Goal: Task Accomplishment & Management: Manage account settings

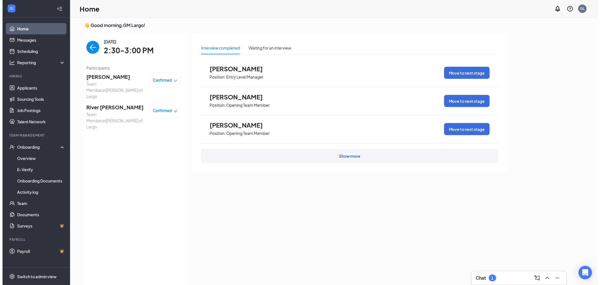
scroll to position [2, 0]
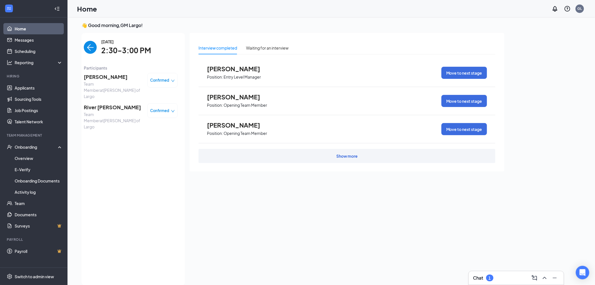
click at [91, 44] on img "back-button" at bounding box center [90, 47] width 13 height 13
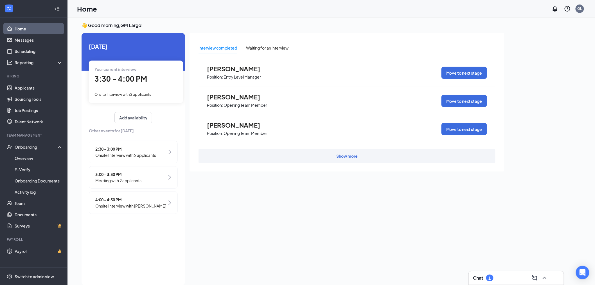
click at [159, 91] on div "Onsite Interview with 2 applicants" at bounding box center [136, 94] width 83 height 6
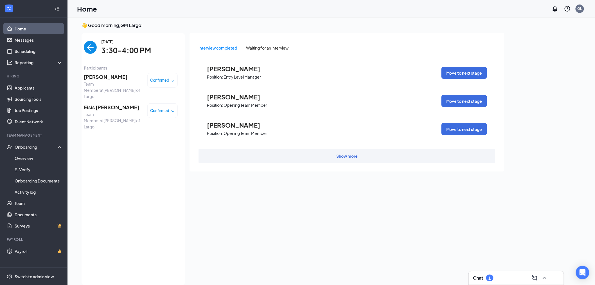
click at [99, 87] on span "Team Member at Culver's of Largo" at bounding box center [113, 90] width 59 height 19
click at [104, 71] on div "Juan Castaneda Team Member at Culver's of Largo Confirmed Eisis Snider Team Mem…" at bounding box center [131, 101] width 94 height 61
click at [103, 75] on span "Juan Castaneda" at bounding box center [113, 77] width 59 height 8
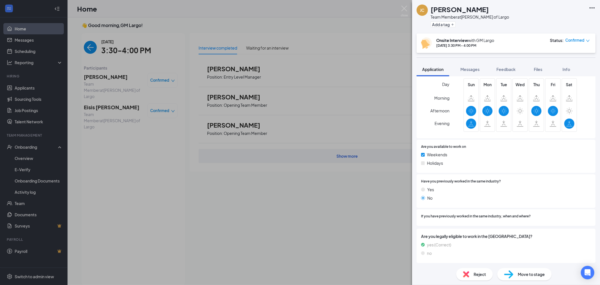
scroll to position [16, 0]
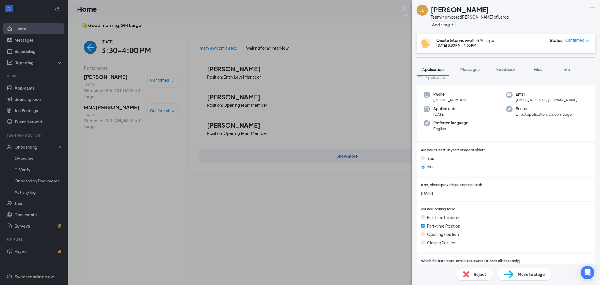
drag, startPoint x: 487, startPoint y: 213, endPoint x: 332, endPoint y: 241, distance: 157.6
click at [332, 241] on div "JC Juan Castaneda Team Member at Culver's of Largo Add a tag Onsite Interview w…" at bounding box center [300, 142] width 600 height 285
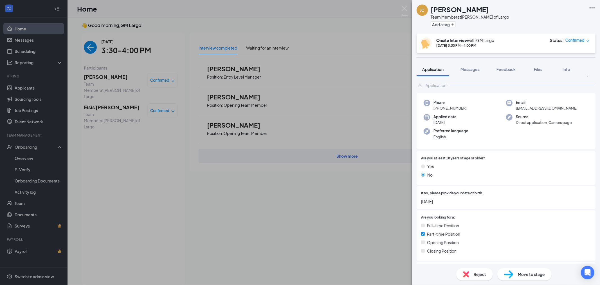
scroll to position [0, 0]
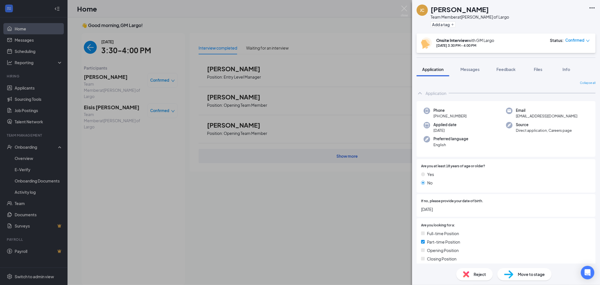
click at [144, 139] on div "JC Juan Castaneda Team Member at Culver's of Largo Add a tag Onsite Interview w…" at bounding box center [300, 142] width 600 height 285
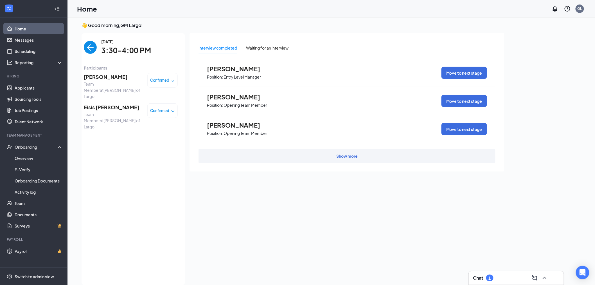
click at [104, 103] on span "Eisis [PERSON_NAME]" at bounding box center [113, 107] width 59 height 8
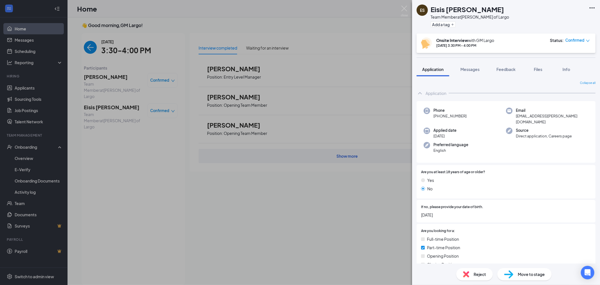
drag, startPoint x: 140, startPoint y: 95, endPoint x: 155, endPoint y: 86, distance: 17.5
click at [141, 86] on div "ES Eisis Snider Team Member at Culver's of Largo Add a tag Onsite Interview wit…" at bounding box center [300, 142] width 600 height 285
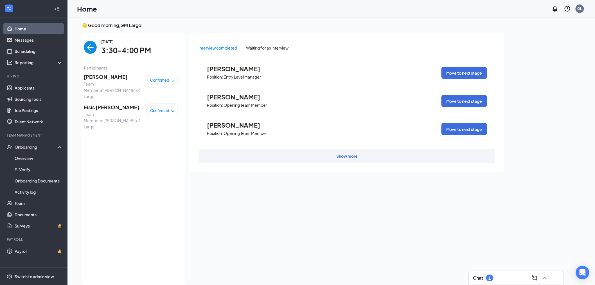
click at [169, 84] on div "Confirmed" at bounding box center [162, 80] width 30 height 15
click at [171, 81] on icon "down" at bounding box center [173, 81] width 4 height 4
click at [140, 136] on span "Cancel" at bounding box center [142, 139] width 39 height 6
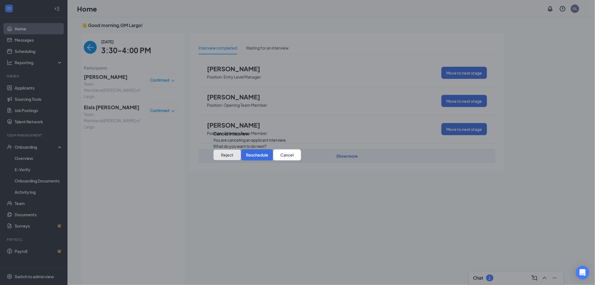
click at [241, 160] on button "Reject" at bounding box center [227, 154] width 28 height 11
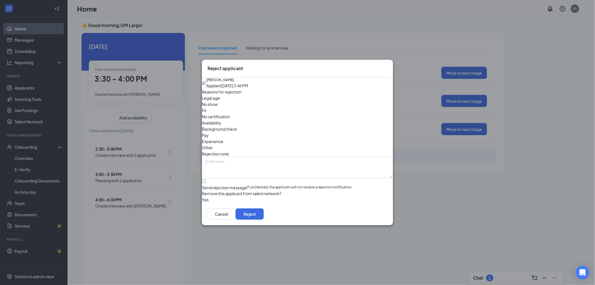
click at [272, 110] on div "Fit" at bounding box center [297, 110] width 191 height 6
click at [206, 179] on input "Send rejection message If unchecked, the applicant will not receive a rejection…" at bounding box center [204, 181] width 4 height 4
checkbox input "true"
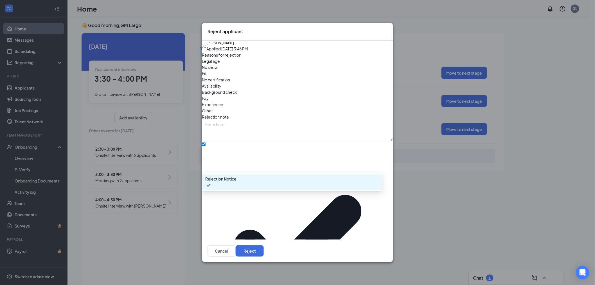
click at [252, 189] on span "Rejection Notice" at bounding box center [291, 182] width 173 height 13
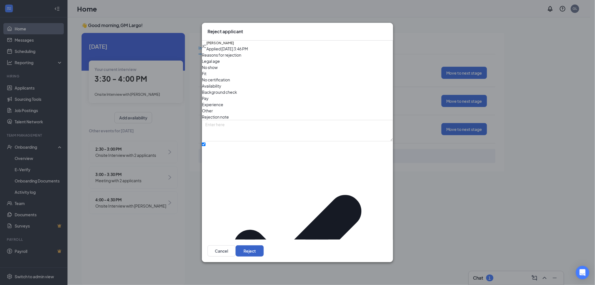
click at [264, 245] on button "Reject" at bounding box center [250, 250] width 28 height 11
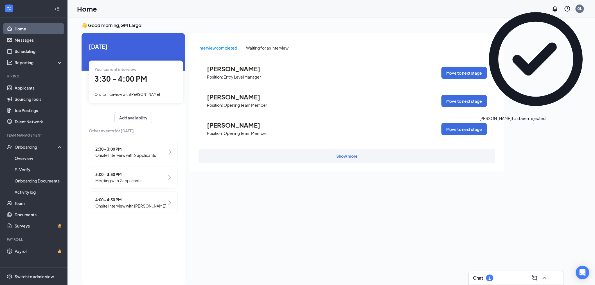
click at [146, 86] on div "Your current interview 3:30 - 4:00 PM Onsite Interview with Eisis Snider" at bounding box center [136, 82] width 94 height 42
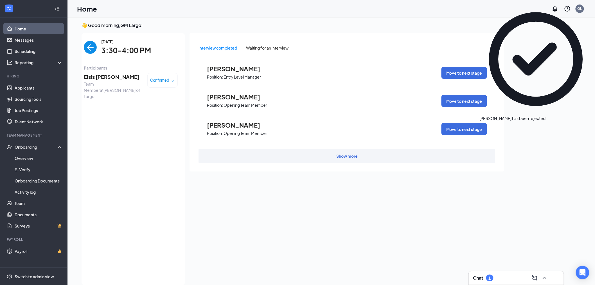
click at [172, 79] on icon "down" at bounding box center [173, 81] width 4 height 4
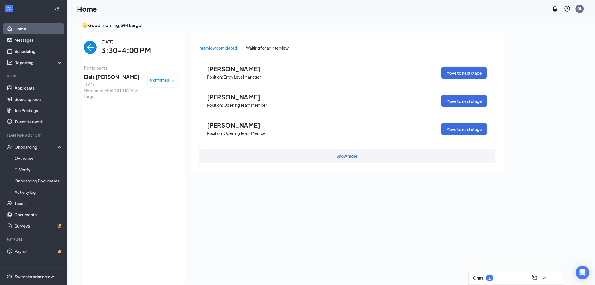
click at [127, 76] on span "Eisis [PERSON_NAME]" at bounding box center [113, 77] width 59 height 8
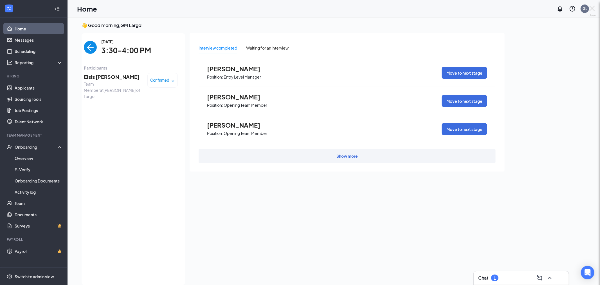
click at [105, 75] on div "ES Eisis Snider Team Member at Culver's of Largo Add a tag Onsite Interview wit…" at bounding box center [300, 142] width 600 height 285
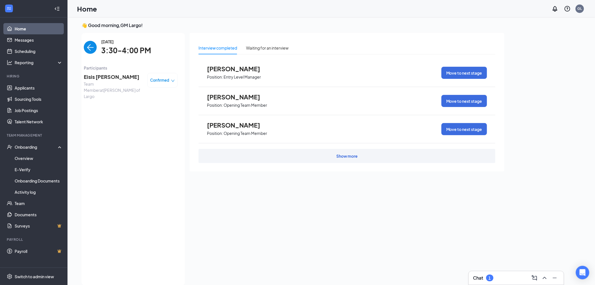
click at [100, 79] on span "Eisis [PERSON_NAME]" at bounding box center [113, 77] width 59 height 8
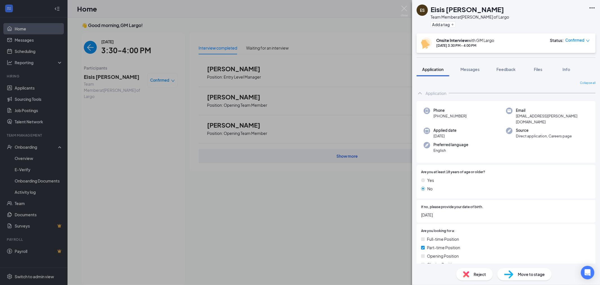
click at [589, 6] on icon "Ellipses" at bounding box center [592, 8] width 7 height 7
click at [569, 19] on link "View full application" at bounding box center [561, 21] width 61 height 6
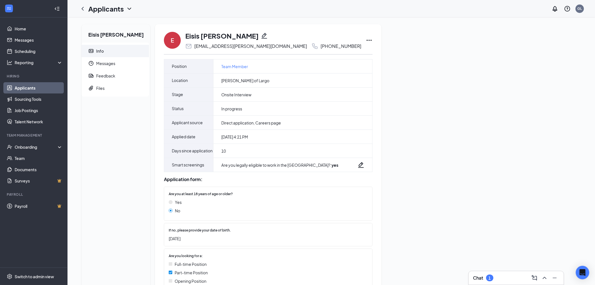
click at [393, 123] on div "Eisis [PERSON_NAME] Info Messages Feedback Files E [PERSON_NAME] [EMAIL_ADDRESS…" at bounding box center [331, 251] width 509 height 455
